Goal: Use online tool/utility: Utilize a website feature to perform a specific function

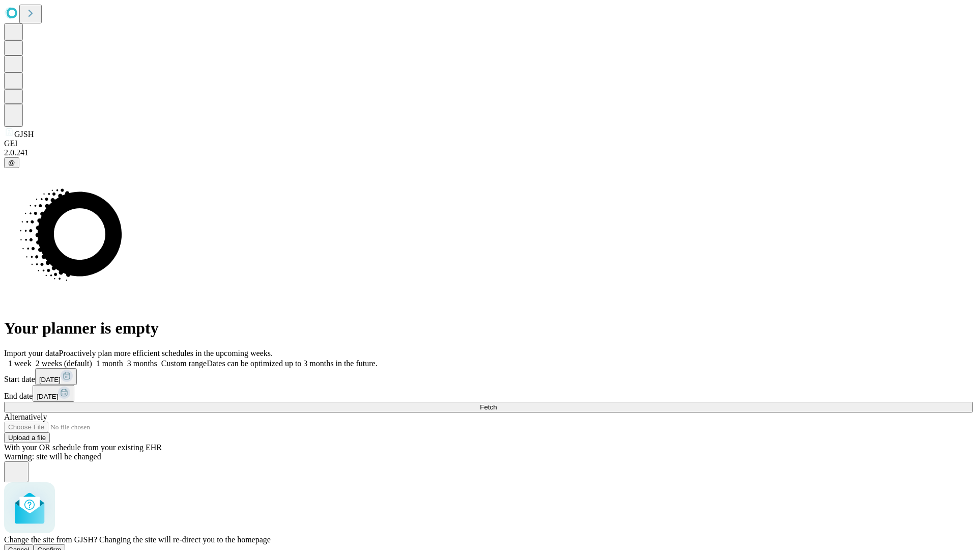
click at [62, 545] on span "Confirm" at bounding box center [50, 549] width 24 height 8
click at [92, 359] on label "2 weeks (default)" at bounding box center [62, 363] width 61 height 9
click at [497, 403] on span "Fetch" at bounding box center [488, 407] width 17 height 8
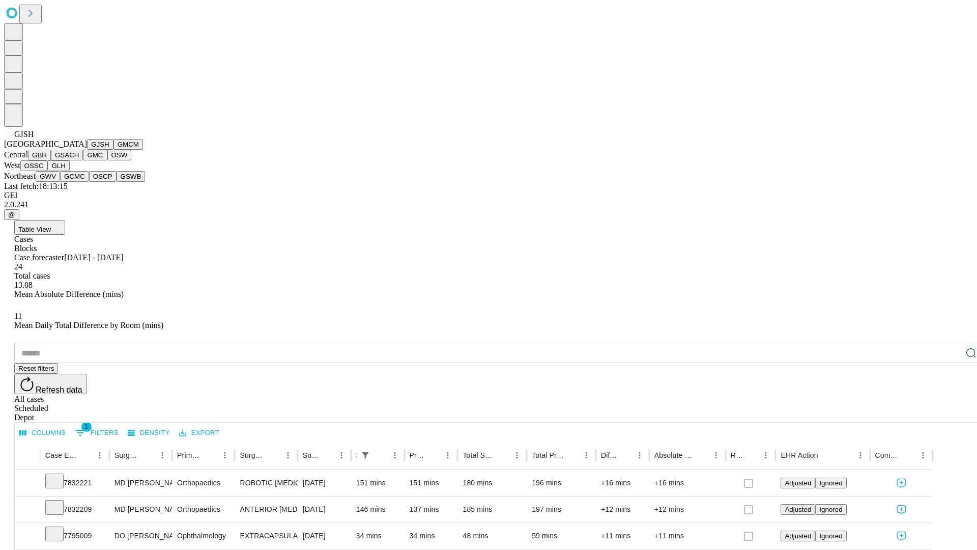
click at [113, 150] on button "GMCM" at bounding box center [128, 144] width 30 height 11
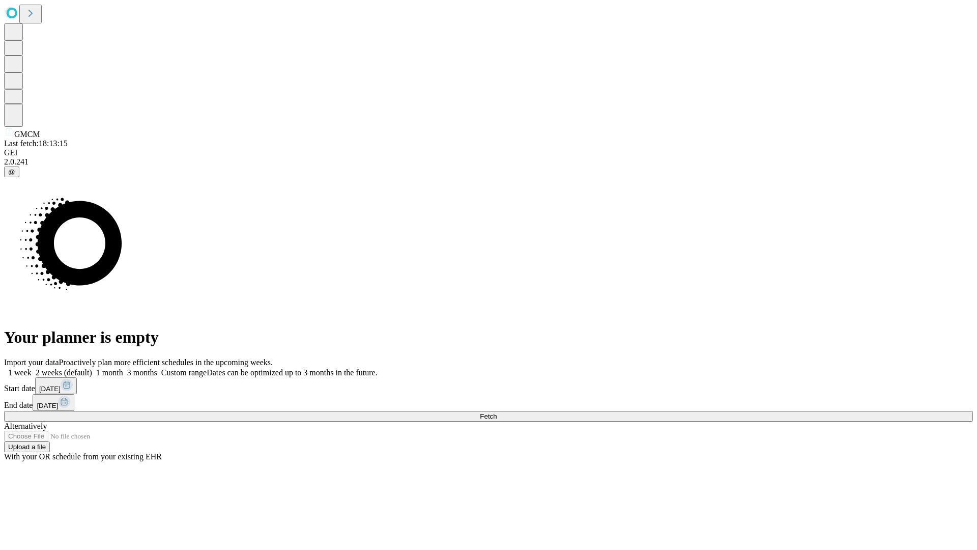
click at [92, 368] on label "2 weeks (default)" at bounding box center [62, 372] width 61 height 9
click at [497, 412] on span "Fetch" at bounding box center [488, 416] width 17 height 8
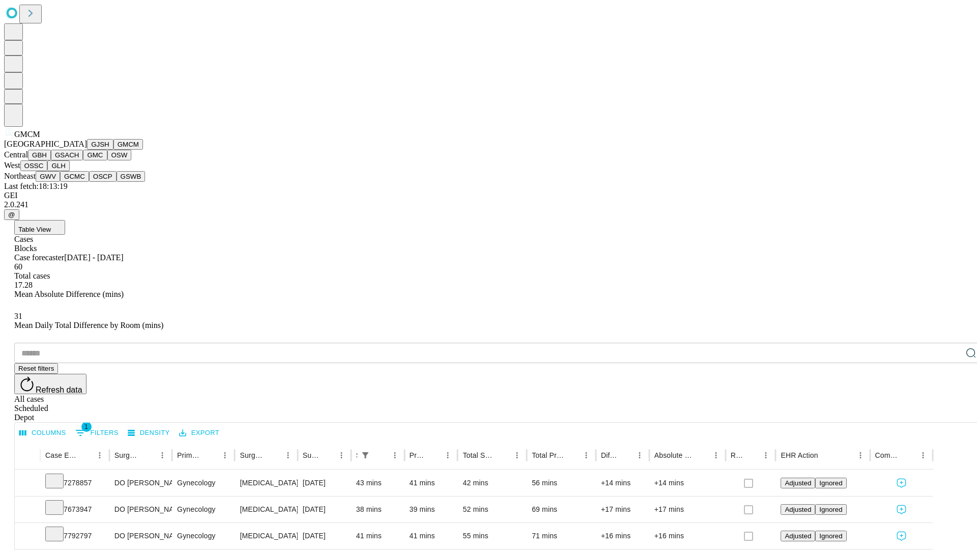
click at [51, 160] on button "GBH" at bounding box center [39, 155] width 23 height 11
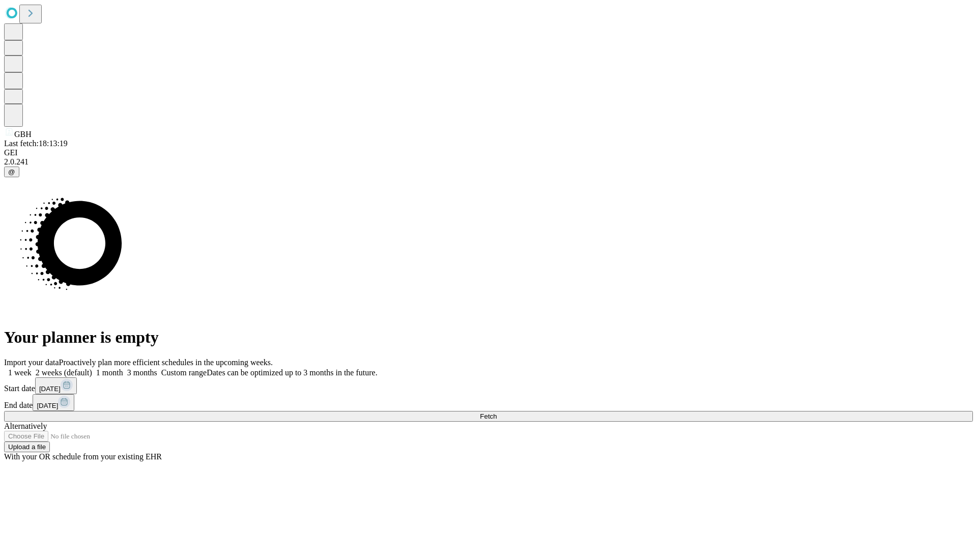
click at [92, 368] on label "2 weeks (default)" at bounding box center [62, 372] width 61 height 9
click at [497, 412] on span "Fetch" at bounding box center [488, 416] width 17 height 8
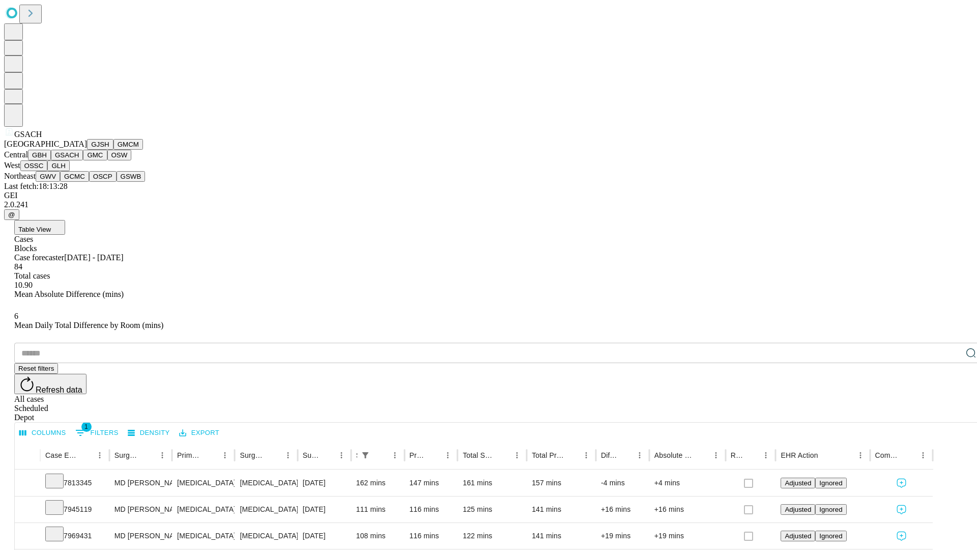
click at [83, 160] on button "GMC" at bounding box center [95, 155] width 24 height 11
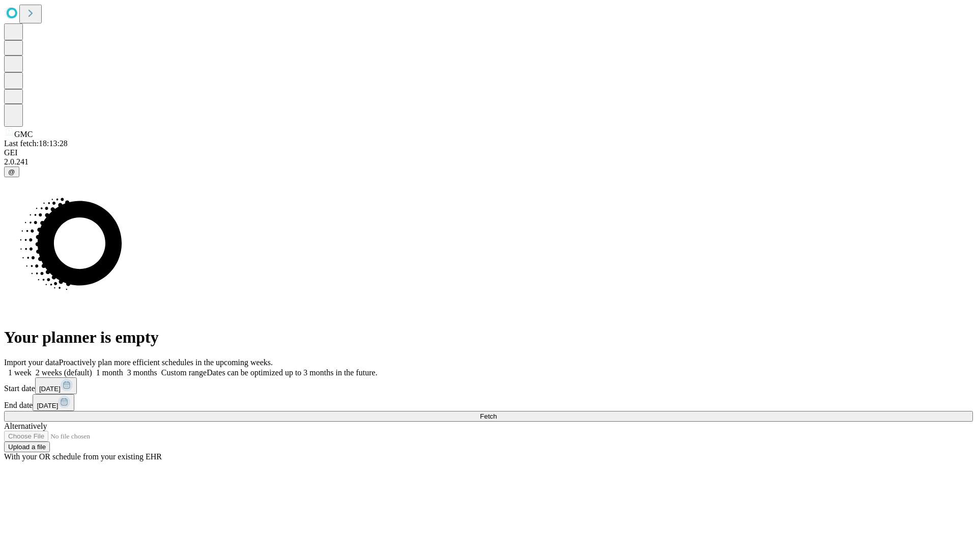
click at [92, 368] on label "2 weeks (default)" at bounding box center [62, 372] width 61 height 9
click at [497, 412] on span "Fetch" at bounding box center [488, 416] width 17 height 8
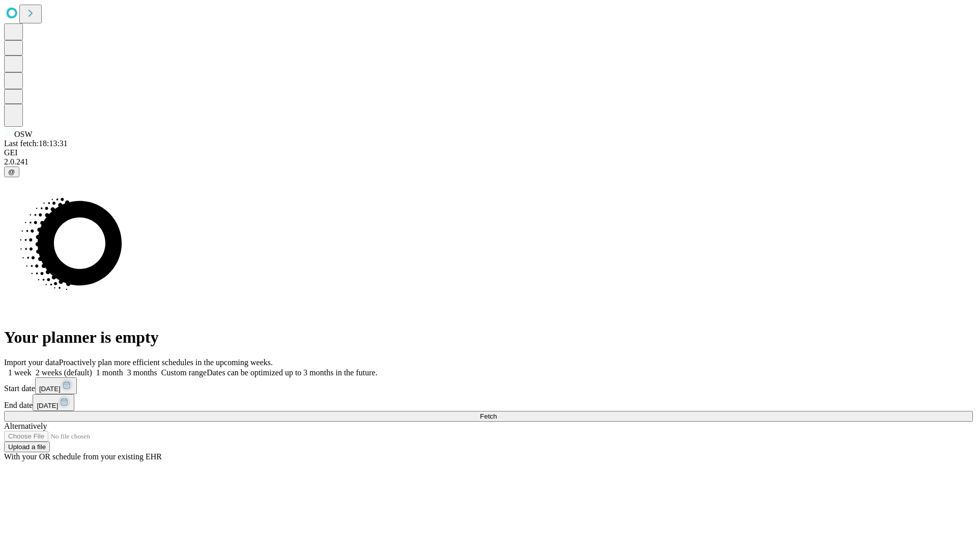
click at [92, 368] on label "2 weeks (default)" at bounding box center [62, 372] width 61 height 9
click at [497, 412] on span "Fetch" at bounding box center [488, 416] width 17 height 8
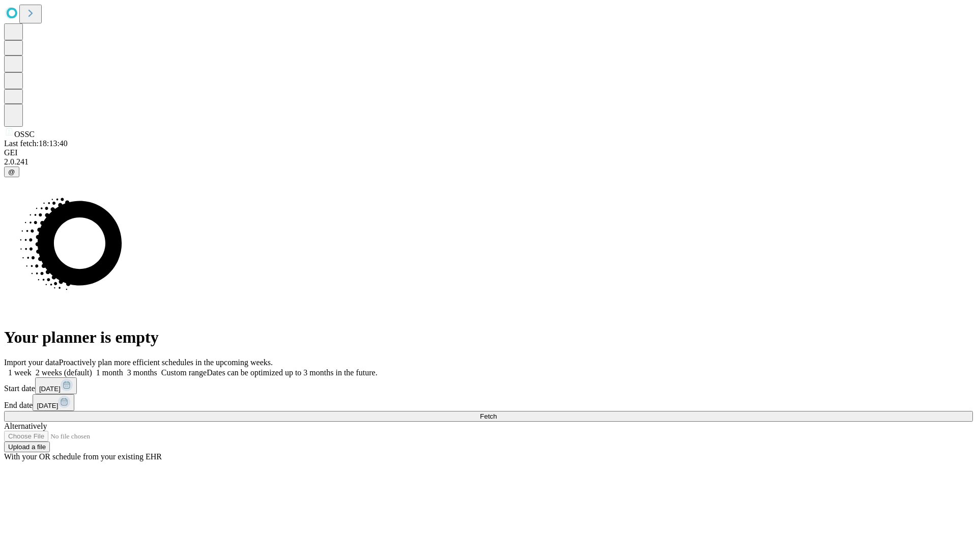
click at [92, 368] on label "2 weeks (default)" at bounding box center [62, 372] width 61 height 9
click at [497, 412] on span "Fetch" at bounding box center [488, 416] width 17 height 8
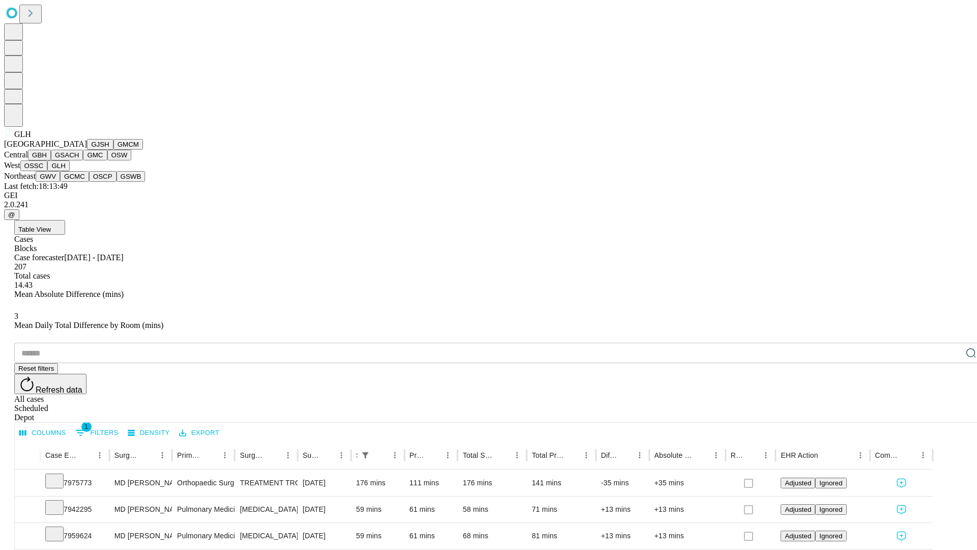
click at [60, 182] on button "GWV" at bounding box center [48, 176] width 24 height 11
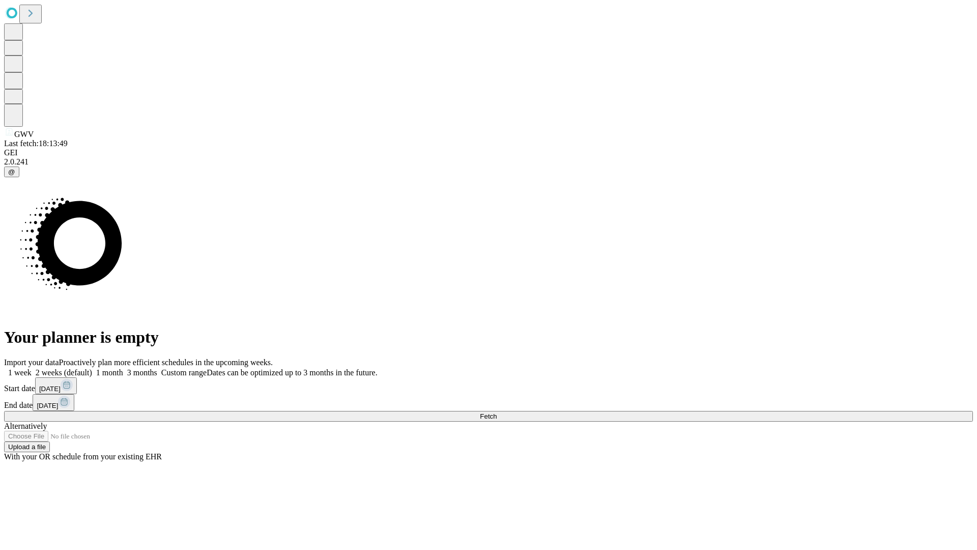
click at [92, 368] on label "2 weeks (default)" at bounding box center [62, 372] width 61 height 9
click at [497, 412] on span "Fetch" at bounding box center [488, 416] width 17 height 8
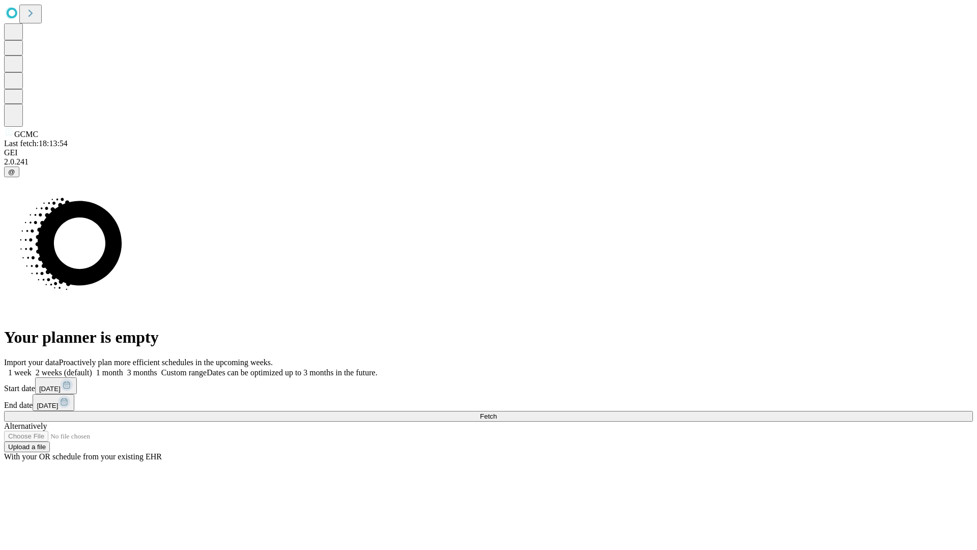
click at [92, 368] on label "2 weeks (default)" at bounding box center [62, 372] width 61 height 9
click at [497, 412] on span "Fetch" at bounding box center [488, 416] width 17 height 8
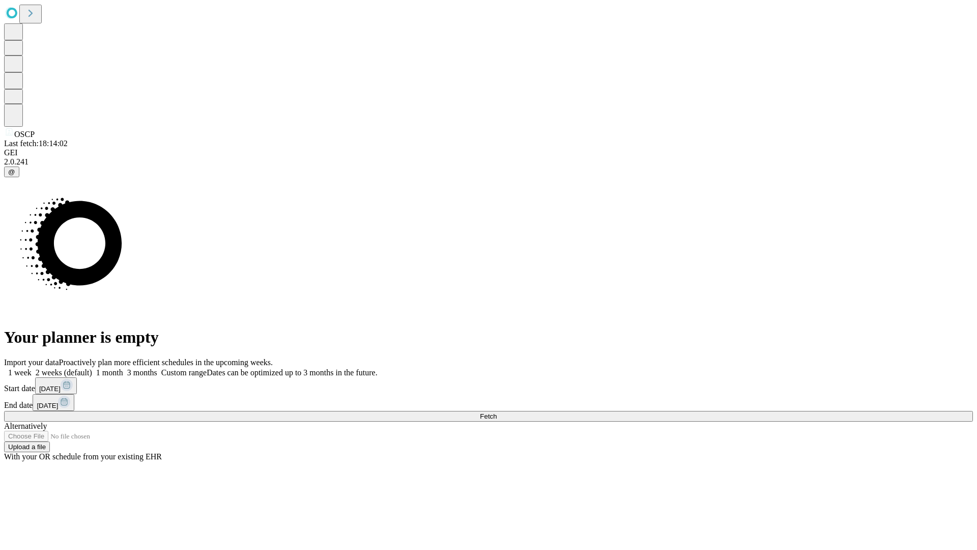
click at [497, 412] on span "Fetch" at bounding box center [488, 416] width 17 height 8
